Goal: Information Seeking & Learning: Learn about a topic

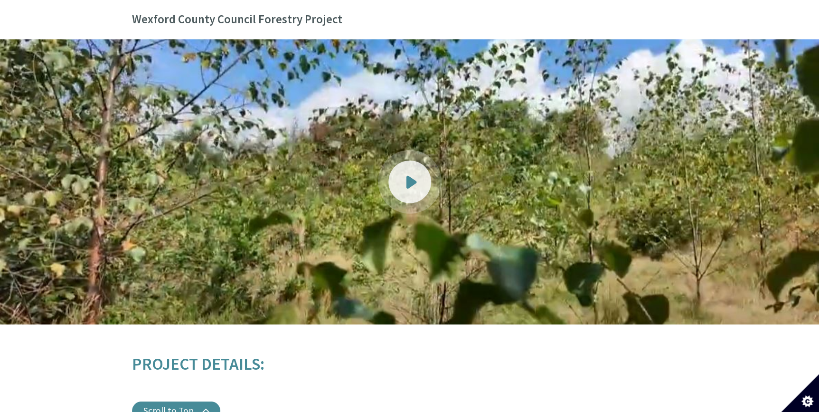
scroll to position [992, 0]
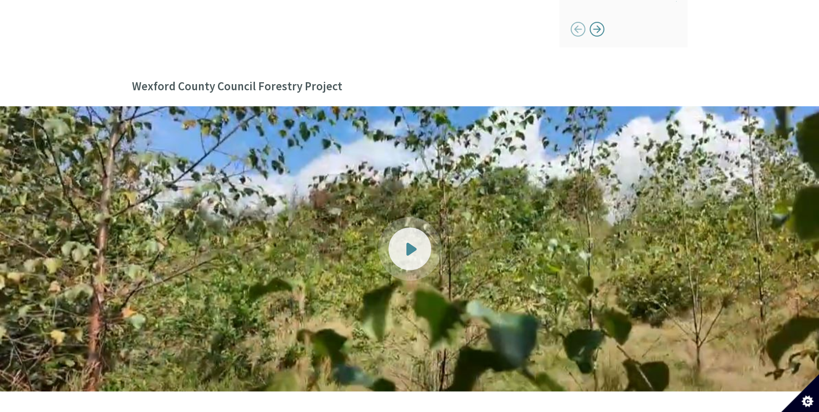
click at [410, 227] on div at bounding box center [409, 248] width 43 height 43
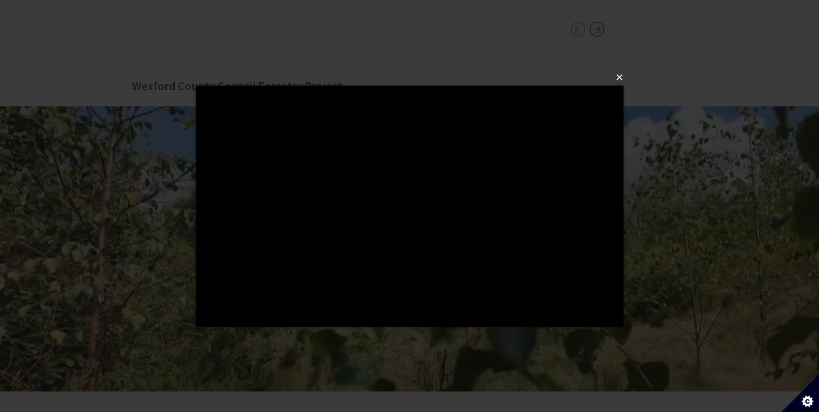
click at [619, 76] on button "×" at bounding box center [412, 77] width 427 height 21
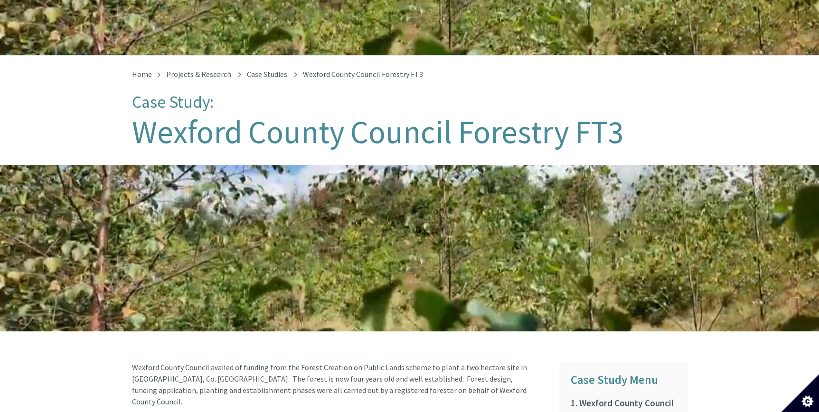
scroll to position [0, 0]
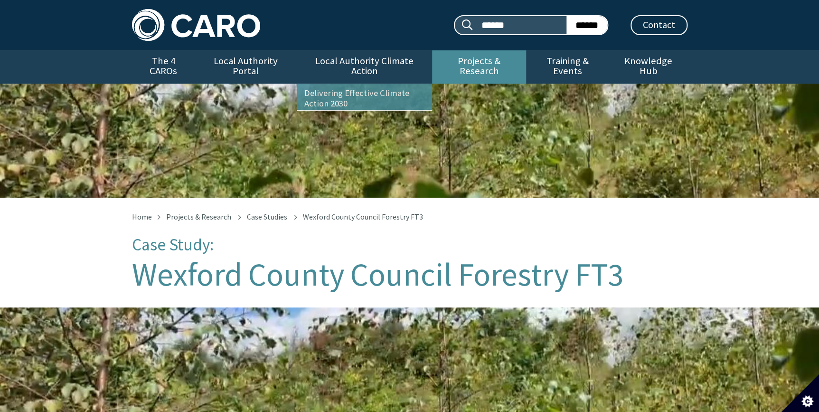
click at [489, 59] on link "Projects & Research" at bounding box center [479, 66] width 94 height 33
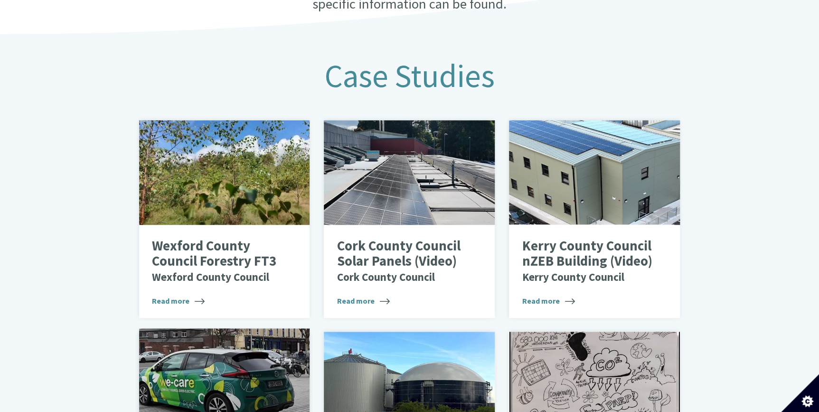
scroll to position [388, 0]
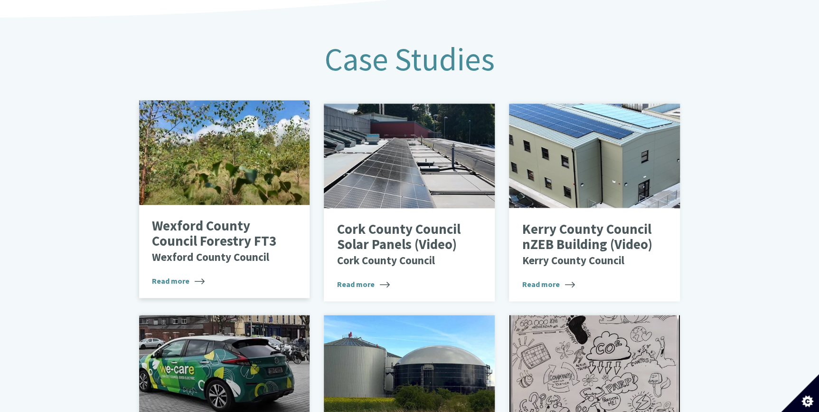
click at [215, 183] on div at bounding box center [224, 152] width 171 height 104
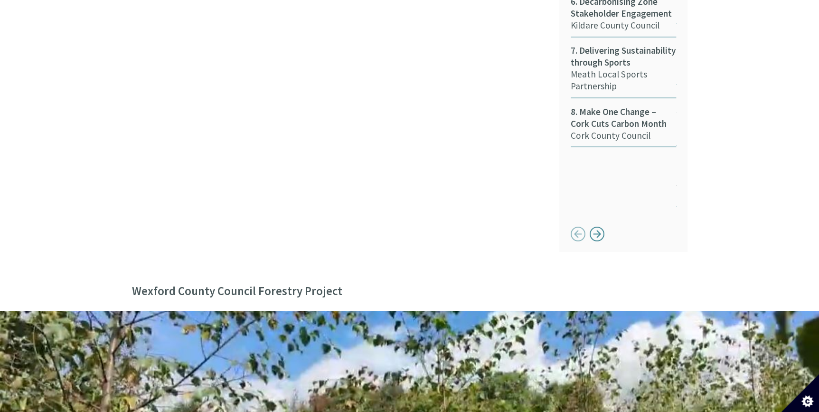
scroll to position [992, 0]
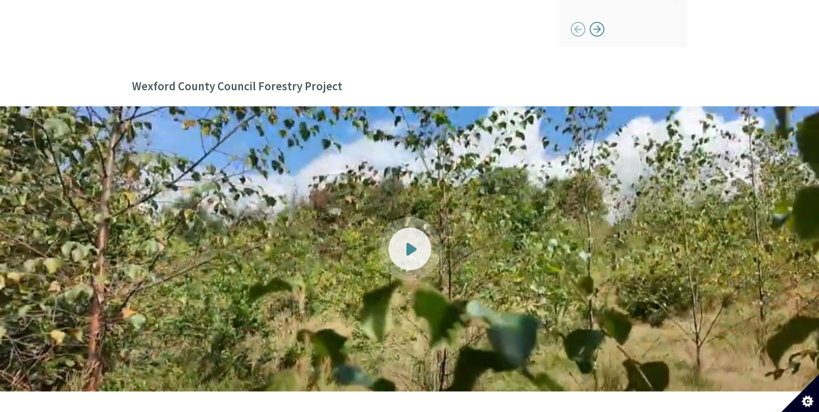
click at [396, 227] on div at bounding box center [409, 248] width 43 height 43
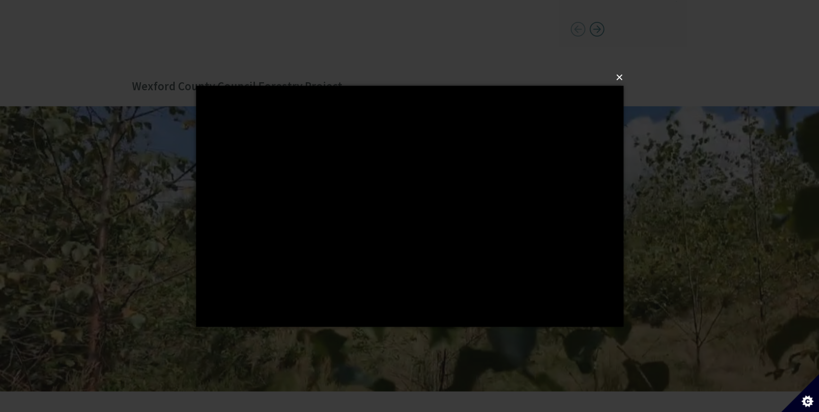
click at [619, 76] on button "×" at bounding box center [412, 77] width 427 height 21
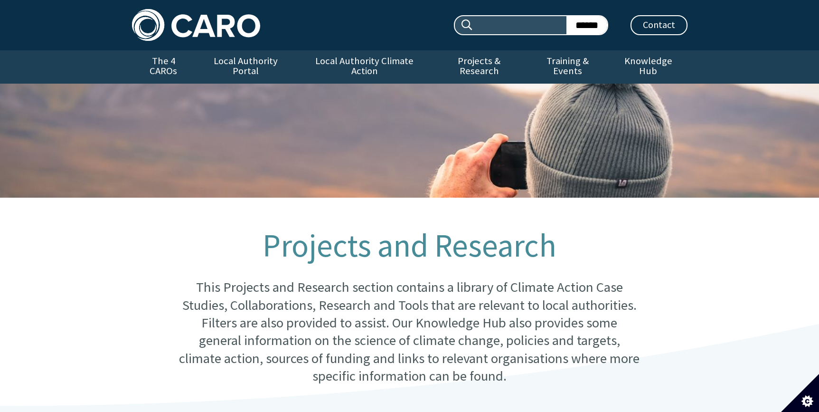
scroll to position [388, 0]
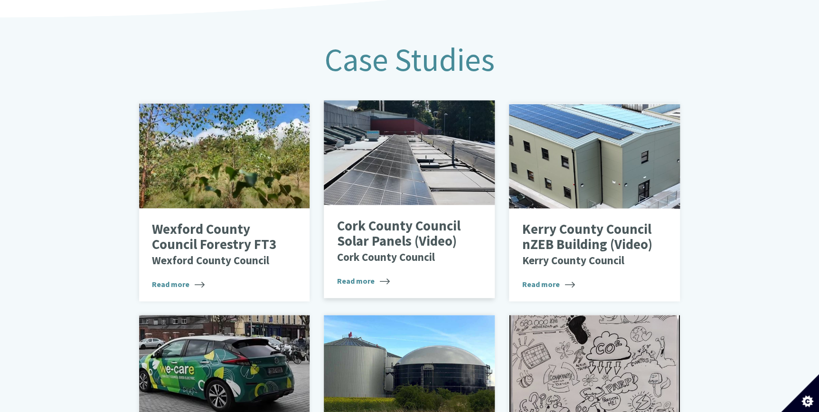
click at [433, 141] on div at bounding box center [409, 152] width 171 height 104
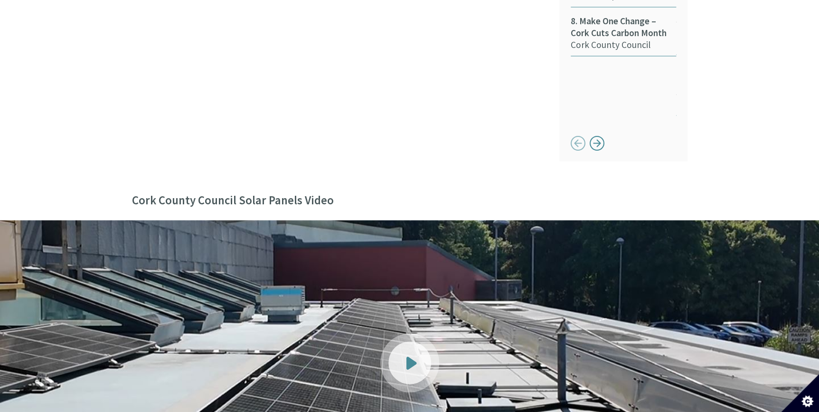
scroll to position [992, 0]
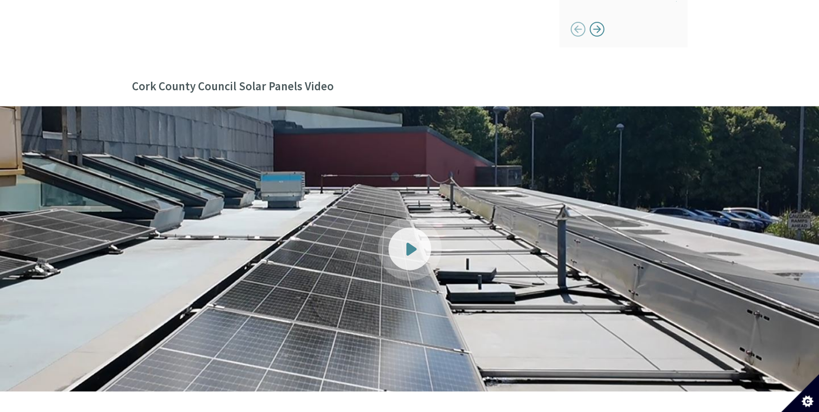
click at [417, 227] on div at bounding box center [409, 248] width 43 height 43
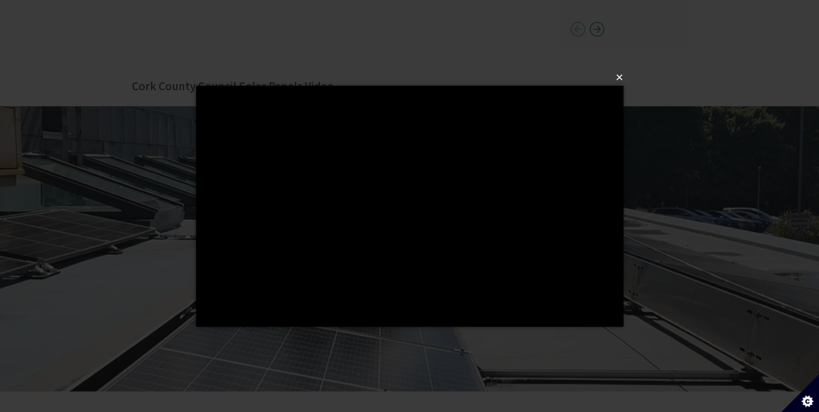
click at [614, 78] on button "×" at bounding box center [412, 77] width 427 height 21
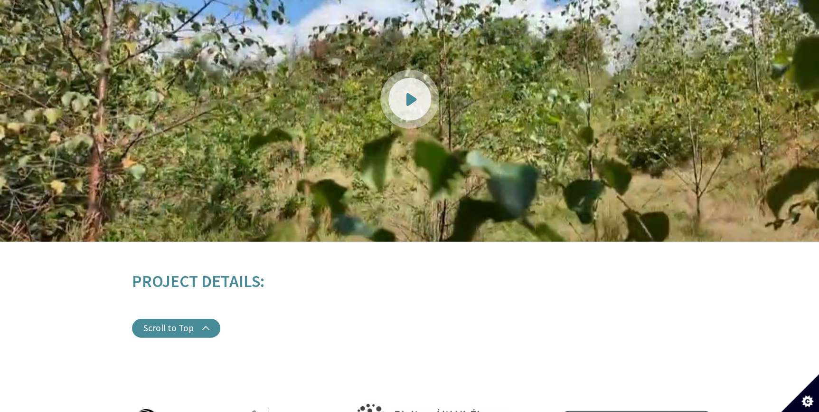
scroll to position [1035, 0]
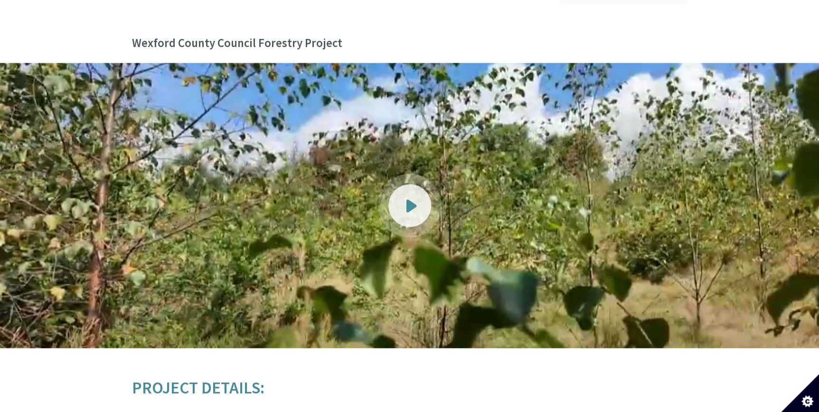
click at [407, 199] on span at bounding box center [411, 205] width 10 height 13
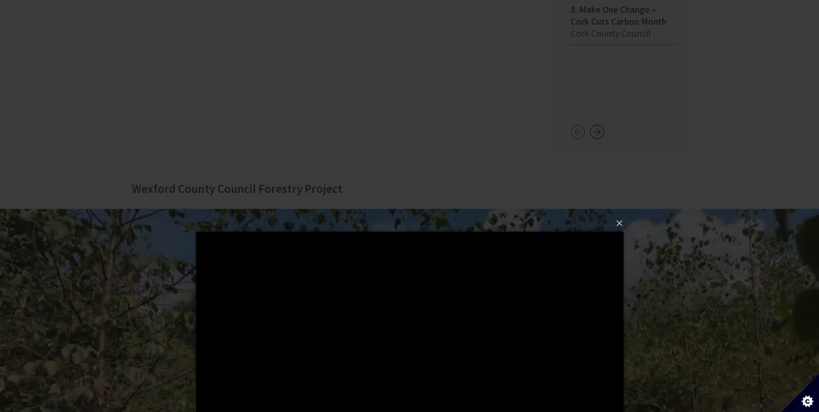
scroll to position [820, 0]
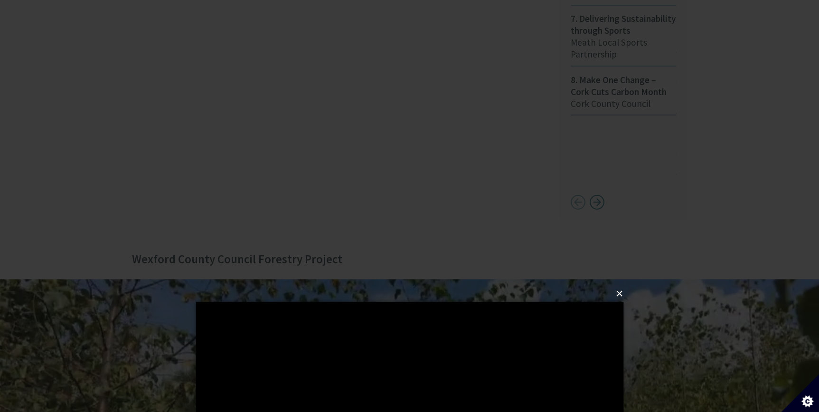
click at [622, 293] on button "×" at bounding box center [412, 292] width 427 height 21
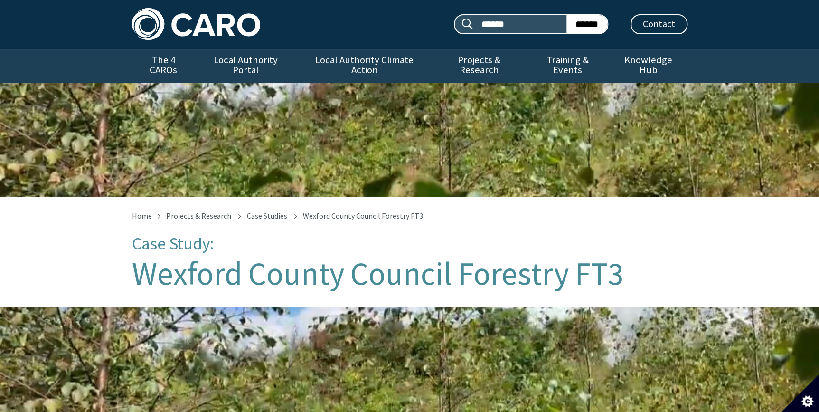
scroll to position [0, 0]
